Goal: Find specific fact: Find specific fact

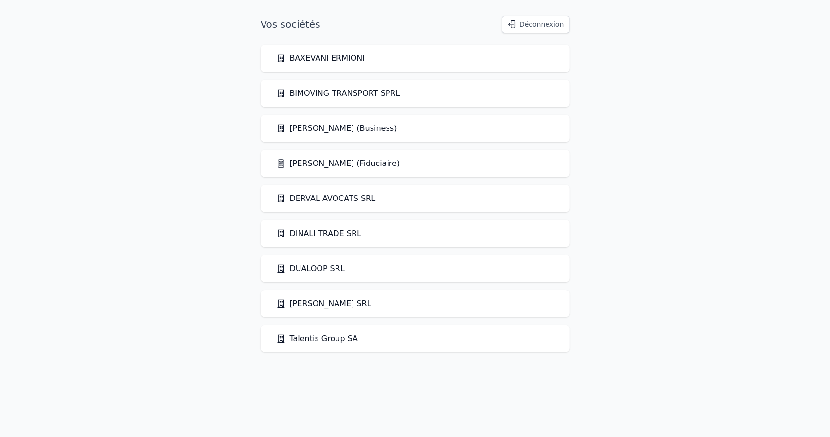
click at [342, 167] on link "[PERSON_NAME] (Fiduciaire)" at bounding box center [338, 164] width 124 height 12
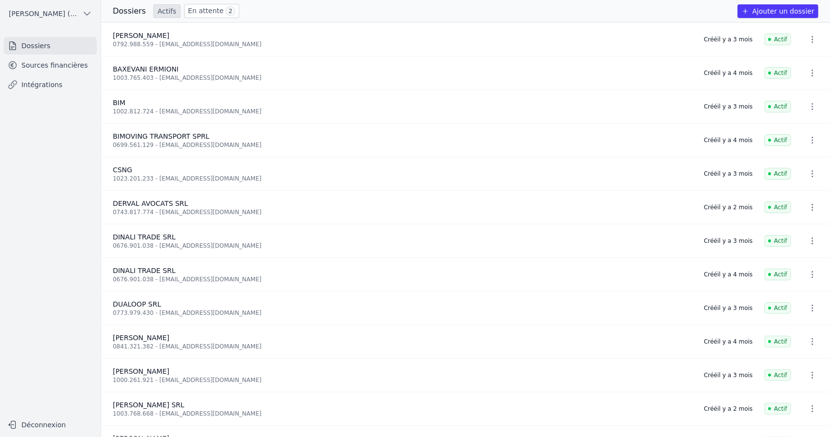
click at [68, 63] on link "Sources financières" at bounding box center [50, 65] width 93 height 18
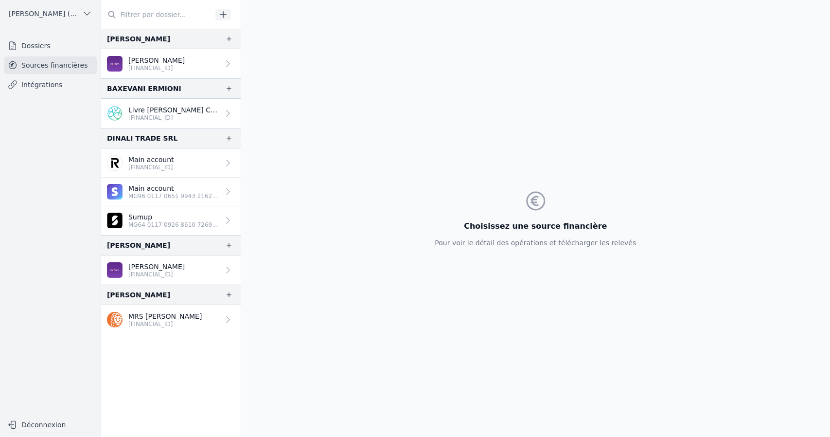
click at [162, 314] on p "MRS [PERSON_NAME]" at bounding box center [164, 316] width 73 height 10
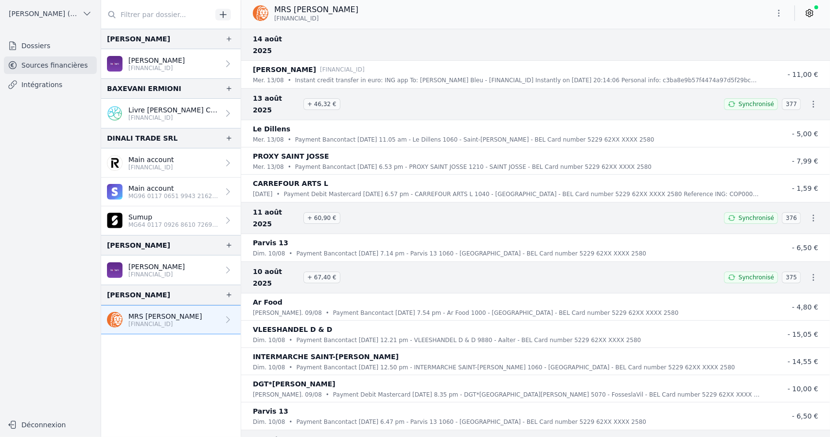
drag, startPoint x: 273, startPoint y: 17, endPoint x: 328, endPoint y: 21, distance: 55.1
click at [328, 21] on div "MRS [PERSON_NAME] [FINANCIAL_ID]" at bounding box center [305, 13] width 105 height 18
copy span "[FINANCIAL_ID]"
click at [169, 67] on p "[FINANCIAL_ID]" at bounding box center [156, 68] width 56 height 8
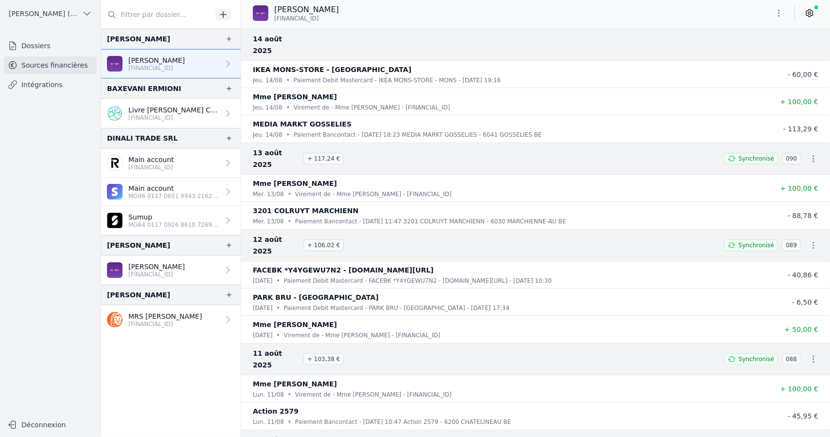
drag, startPoint x: 285, startPoint y: 19, endPoint x: 276, endPoint y: 18, distance: 9.8
click at [276, 18] on div "[PERSON_NAME] [FINANCIAL_ID]" at bounding box center [535, 13] width 589 height 18
copy span "[FINANCIAL_ID]"
click at [144, 262] on p "[PERSON_NAME]" at bounding box center [156, 267] width 56 height 10
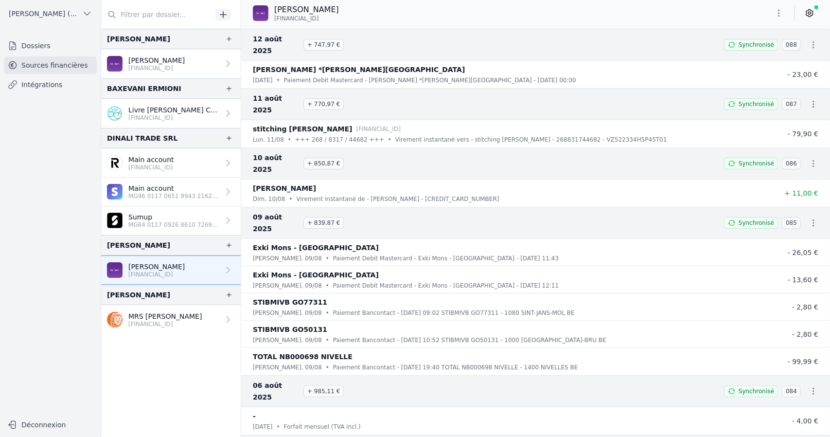
click at [48, 43] on link "Dossiers" at bounding box center [50, 46] width 93 height 18
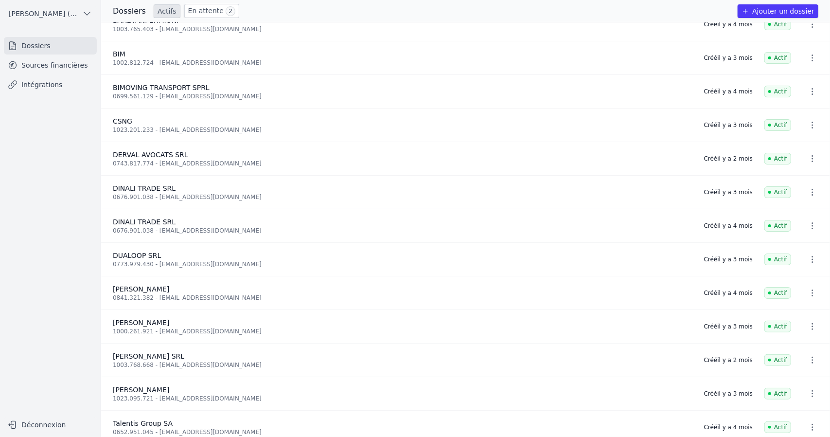
scroll to position [57, 0]
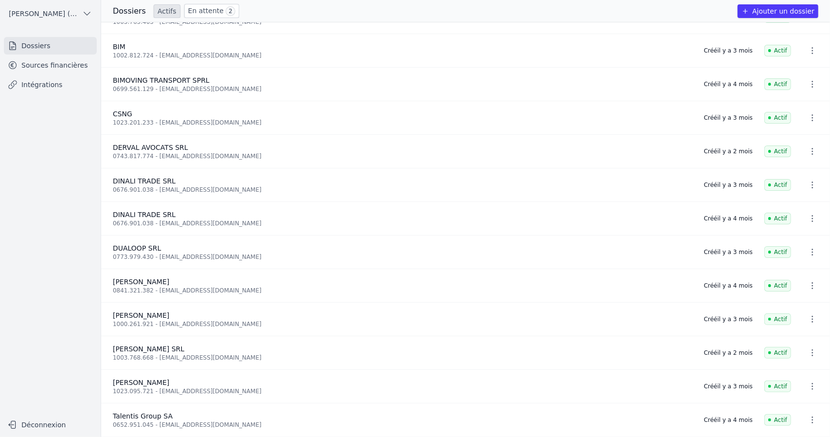
click at [41, 64] on link "Sources financières" at bounding box center [50, 65] width 93 height 18
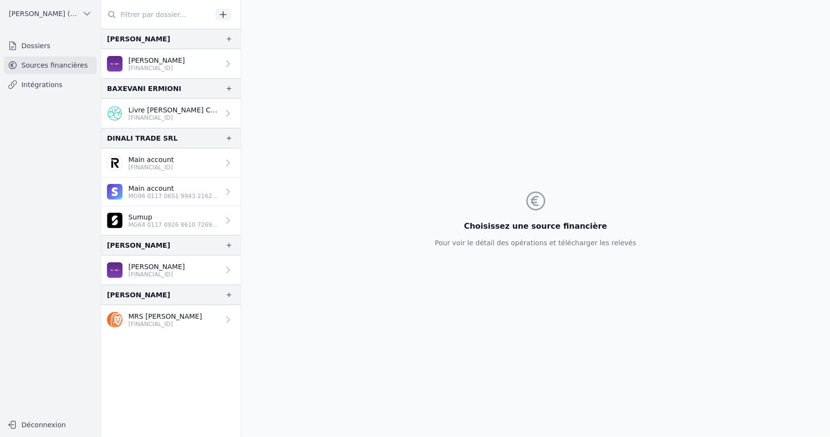
click at [50, 85] on link "Intégrations" at bounding box center [50, 85] width 93 height 18
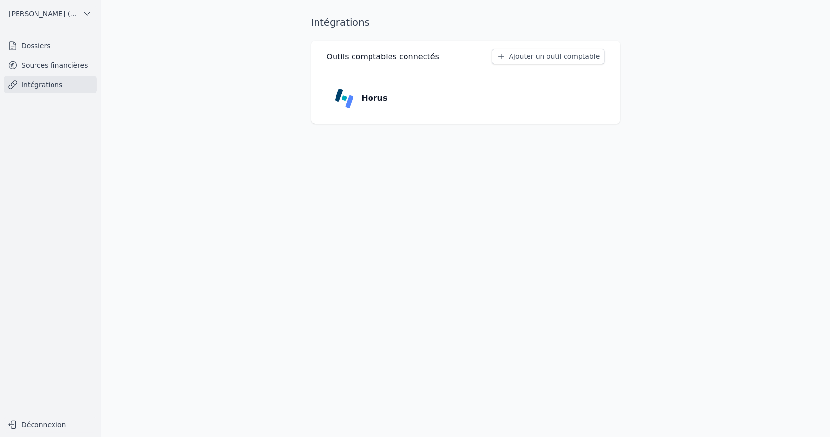
click at [62, 69] on link "Sources financières" at bounding box center [50, 65] width 93 height 18
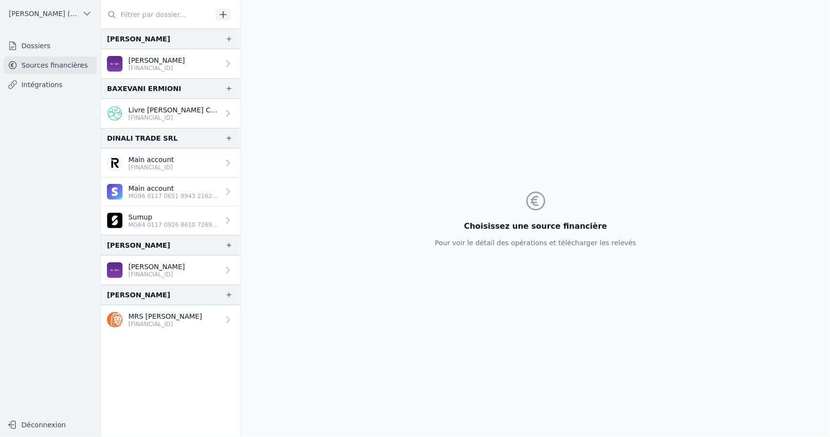
click at [180, 62] on p "[PERSON_NAME]" at bounding box center [156, 60] width 56 height 10
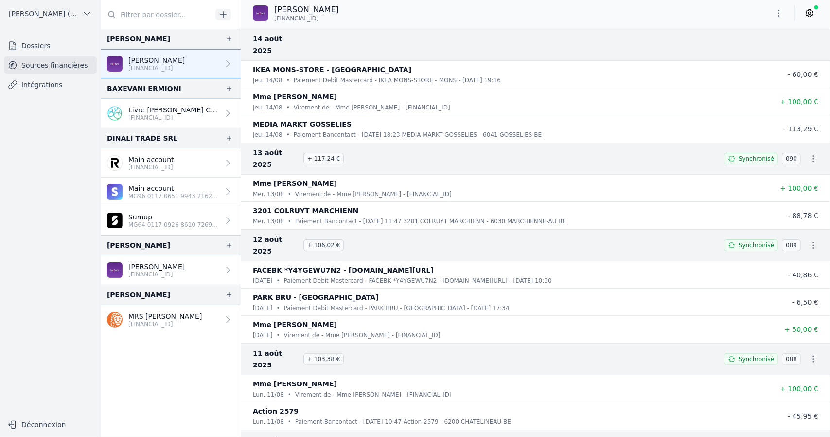
drag, startPoint x: 340, startPoint y: 17, endPoint x: 274, endPoint y: 20, distance: 65.7
click at [274, 20] on div "[PERSON_NAME] [FINANCIAL_ID]" at bounding box center [535, 13] width 589 height 18
copy span "[FINANCIAL_ID]"
drag, startPoint x: 156, startPoint y: 262, endPoint x: 158, endPoint y: 257, distance: 5.9
click at [156, 262] on p "[PERSON_NAME]" at bounding box center [156, 267] width 56 height 10
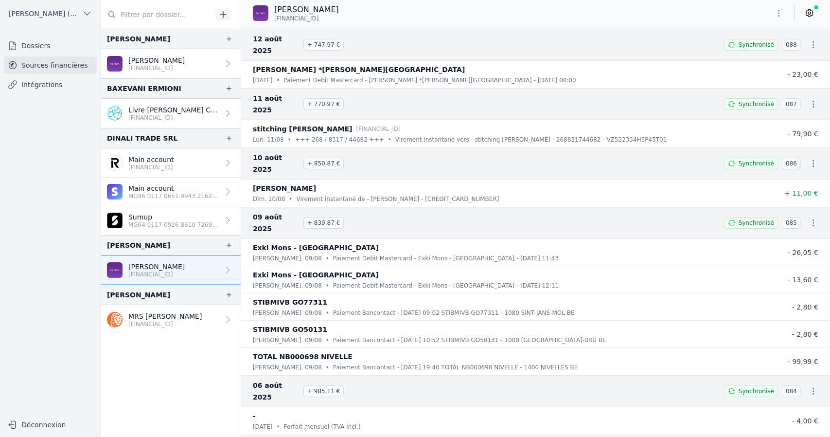
drag, startPoint x: 335, startPoint y: 17, endPoint x: 272, endPoint y: 22, distance: 63.9
click at [272, 22] on div "[PERSON_NAME] [FINANCIAL_ID]" at bounding box center [300, 13] width 94 height 18
copy span "[FINANCIAL_ID]"
click at [169, 165] on p "[FINANCIAL_ID]" at bounding box center [151, 167] width 46 height 8
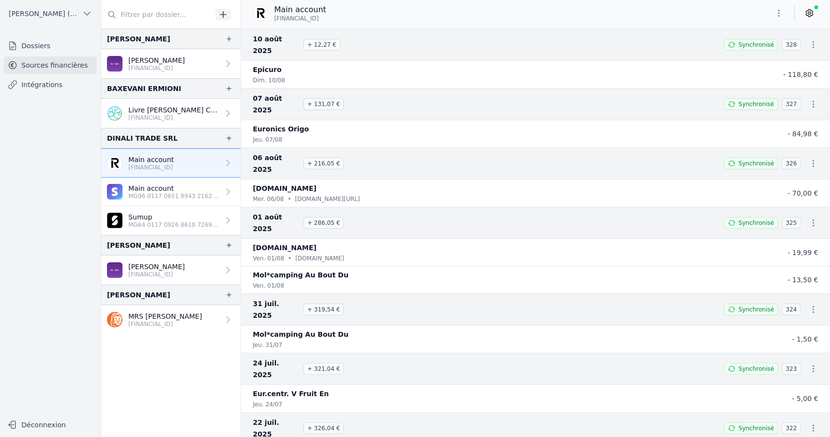
drag, startPoint x: 354, startPoint y: 19, endPoint x: 269, endPoint y: 18, distance: 85.1
click at [269, 18] on div "Main account [FINANCIAL_ID]" at bounding box center [535, 13] width 589 height 18
click at [281, 20] on span "[FINANCIAL_ID]" at bounding box center [296, 19] width 45 height 8
click at [274, 18] on div "Main account [FINANCIAL_ID]" at bounding box center [289, 13] width 73 height 18
drag, startPoint x: 273, startPoint y: 18, endPoint x: 349, endPoint y: 19, distance: 75.8
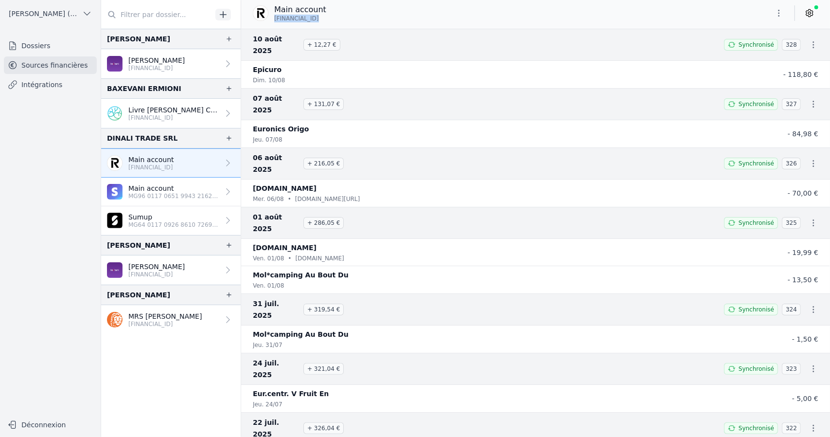
click at [334, 19] on div "Main account [FINANCIAL_ID]" at bounding box center [293, 13] width 81 height 18
